Goal: Find contact information: Find contact information

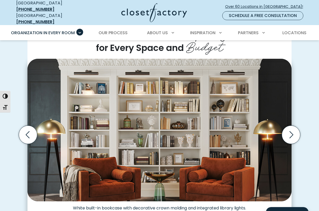
scroll to position [128, 0]
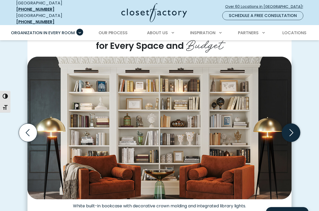
click at [289, 129] on icon "Next slide" at bounding box center [291, 133] width 18 height 18
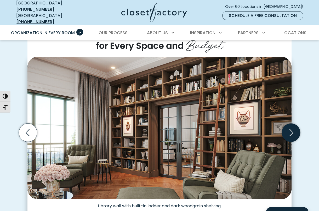
click at [289, 129] on icon "Next slide" at bounding box center [291, 133] width 18 height 18
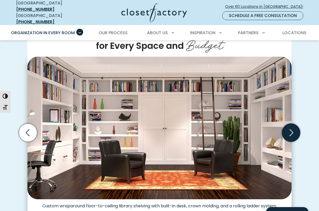
click at [289, 129] on icon "Next slide" at bounding box center [291, 133] width 18 height 18
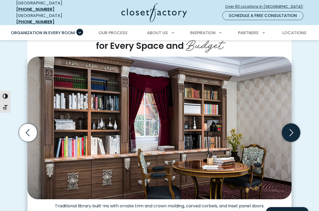
click at [289, 129] on icon "Next slide" at bounding box center [291, 133] width 18 height 18
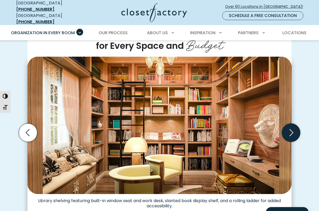
click at [289, 130] on icon "Next slide" at bounding box center [291, 133] width 18 height 18
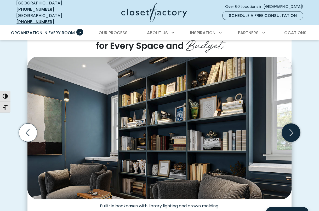
click at [289, 130] on icon "Next slide" at bounding box center [291, 133] width 18 height 18
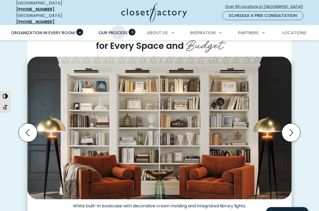
click at [118, 30] on span "Our Process" at bounding box center [113, 33] width 29 height 6
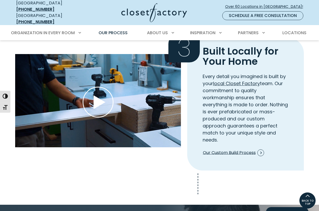
scroll to position [564, 0]
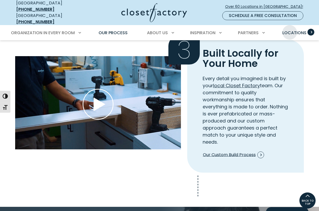
click at [290, 30] on span "Locations" at bounding box center [294, 33] width 24 height 6
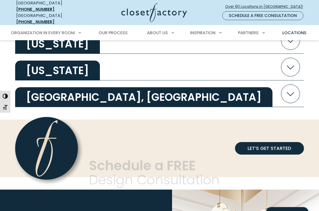
scroll to position [1094, 0]
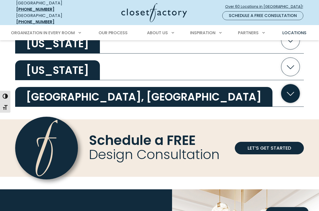
click at [89, 93] on h2 "Ontario, Canada" at bounding box center [143, 97] width 257 height 20
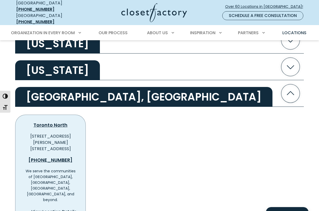
click at [69, 209] on span "View Location Details" at bounding box center [53, 212] width 45 height 6
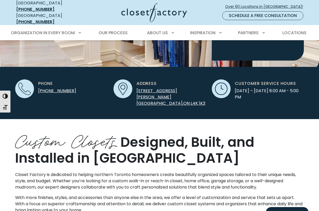
scroll to position [168, 0]
